Goal: Navigation & Orientation: Find specific page/section

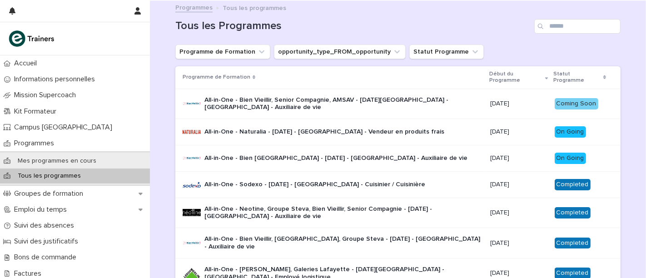
click at [259, 108] on p "All-in-One - Bien Vieillir, Senior Compagnie, AMSAV - 22 - Août 2025 - Île-de-F…" at bounding box center [344, 103] width 279 height 15
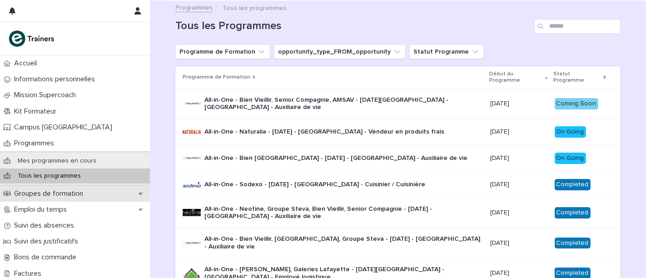
click at [106, 198] on div "Groupes de formation" at bounding box center [75, 194] width 150 height 16
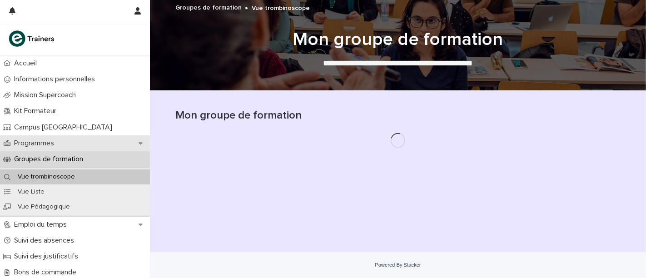
click at [104, 146] on div "Programmes" at bounding box center [75, 143] width 150 height 16
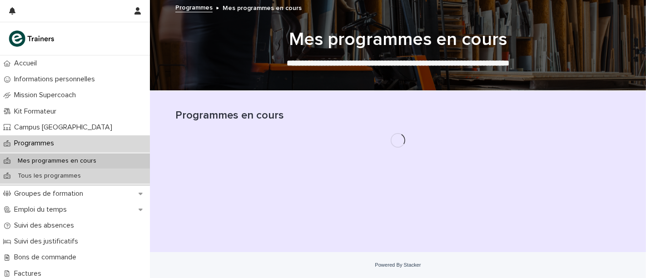
click at [93, 179] on div "Tous les programmes" at bounding box center [75, 176] width 150 height 15
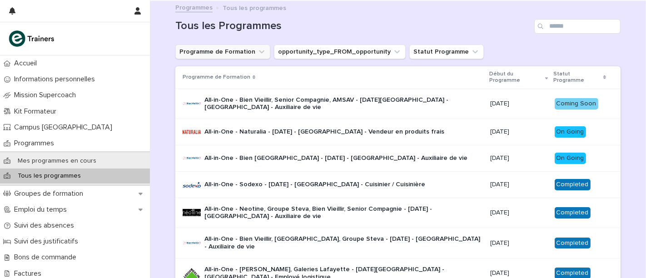
click at [230, 53] on button "Programme de Formation" at bounding box center [222, 52] width 95 height 15
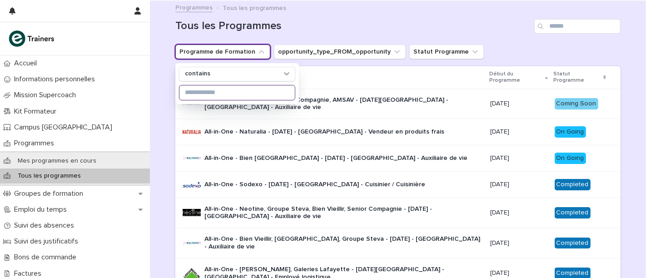
click at [232, 91] on input at bounding box center [237, 92] width 115 height 15
type input "****"
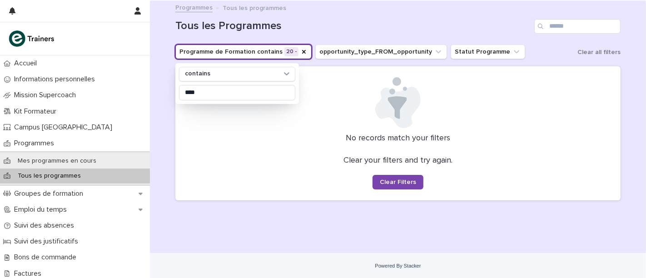
click at [157, 93] on div "Loading... Saving… Loading... Saving… Tous les Programmes Programme de Formatio…" at bounding box center [398, 127] width 496 height 252
